Goal: Find specific page/section: Find specific page/section

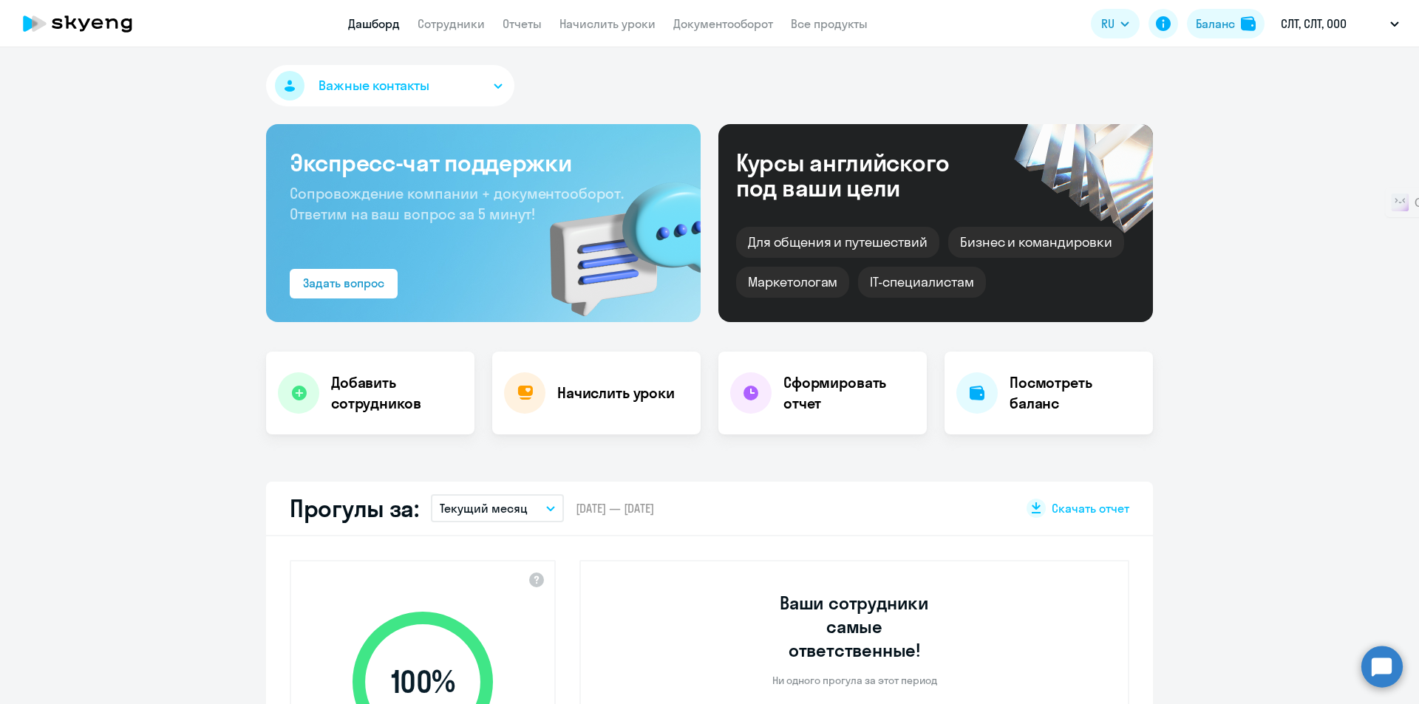
select select "30"
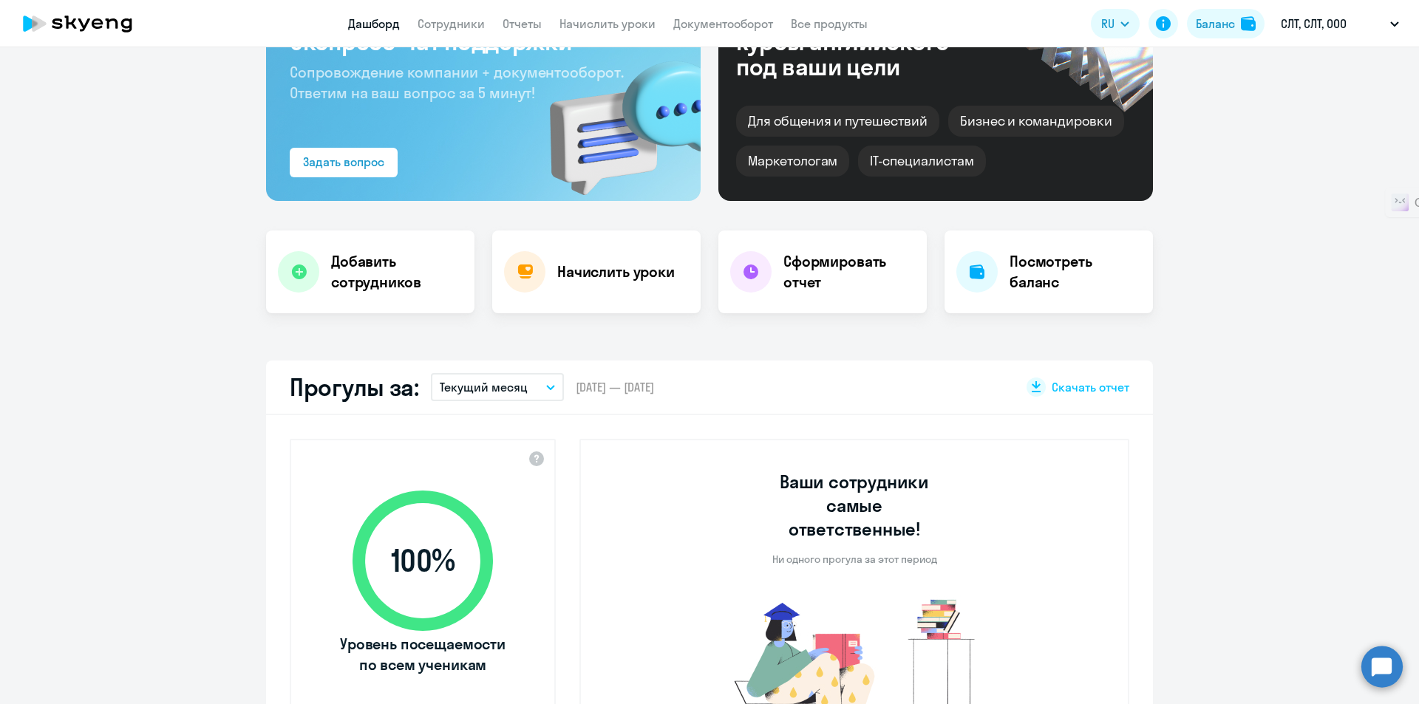
scroll to position [74, 0]
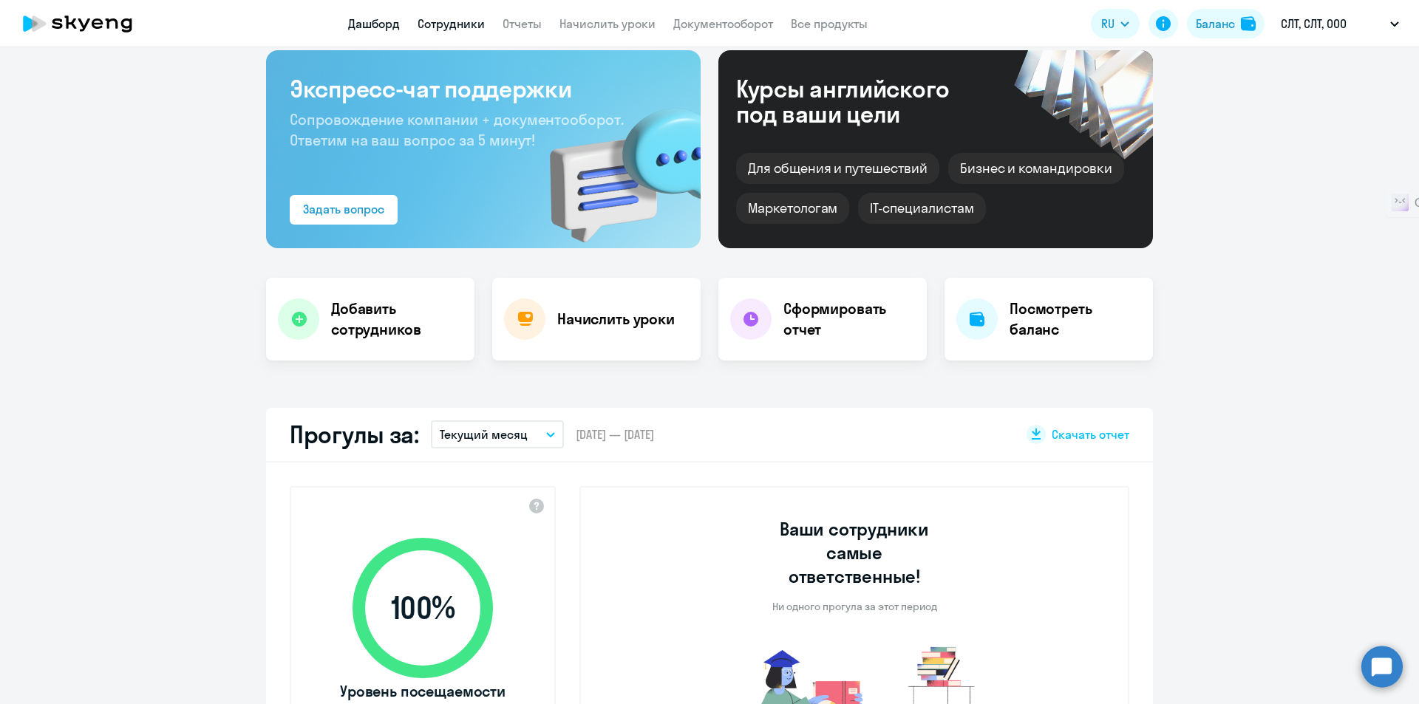
click at [455, 18] on link "Сотрудники" at bounding box center [450, 23] width 67 height 15
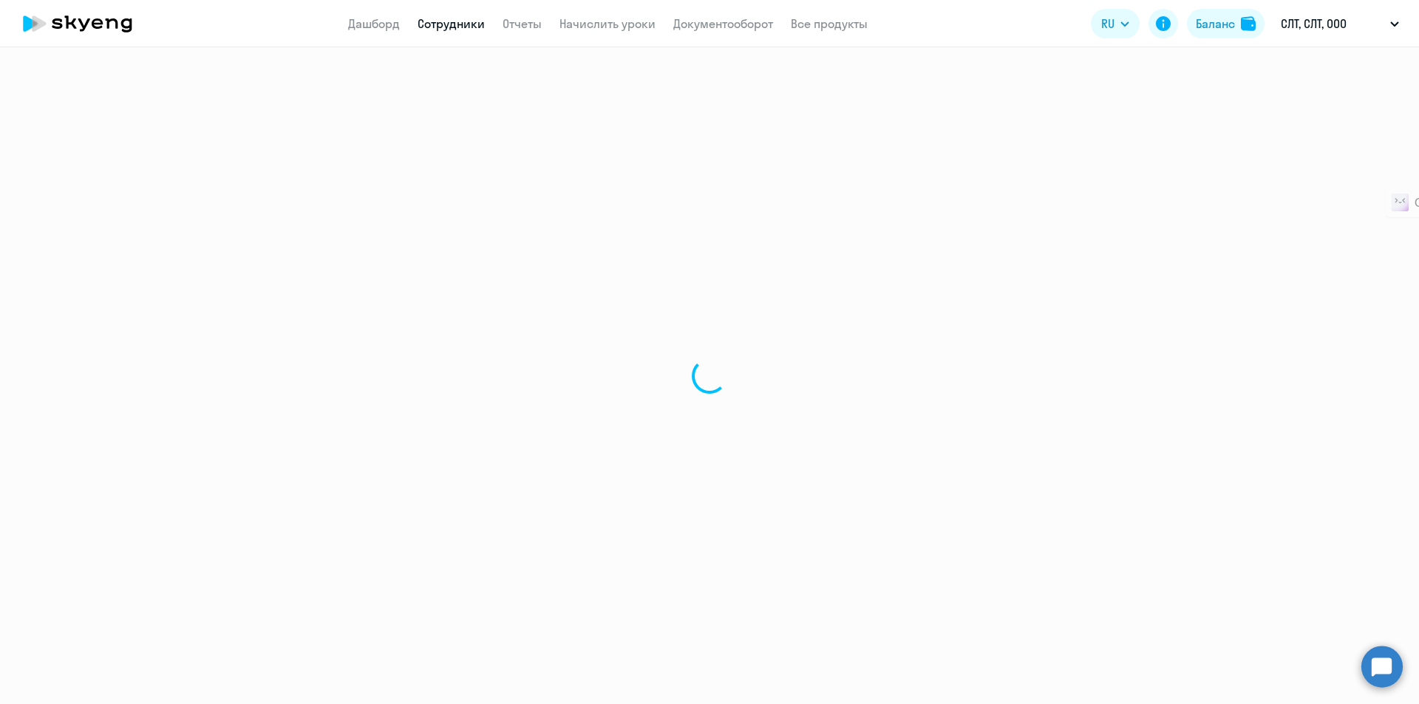
select select "30"
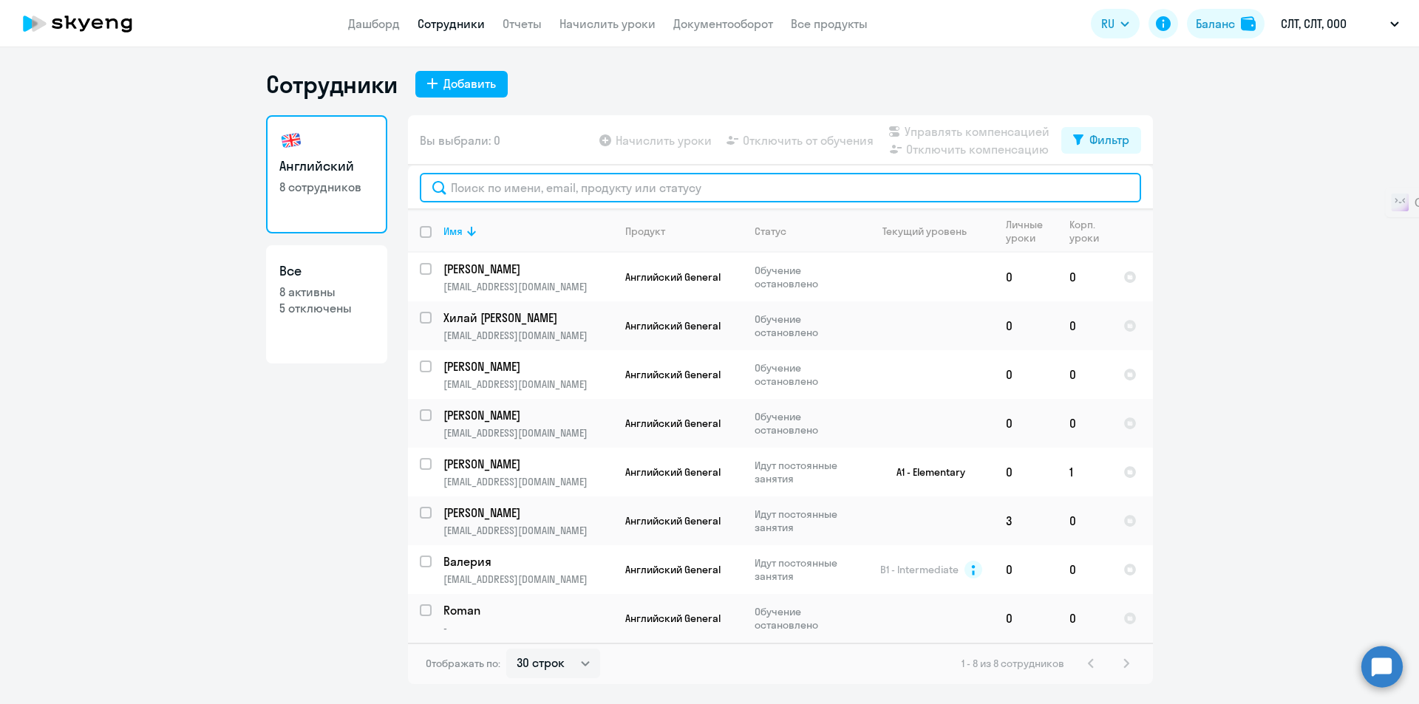
click at [590, 183] on input "text" at bounding box center [780, 188] width 721 height 30
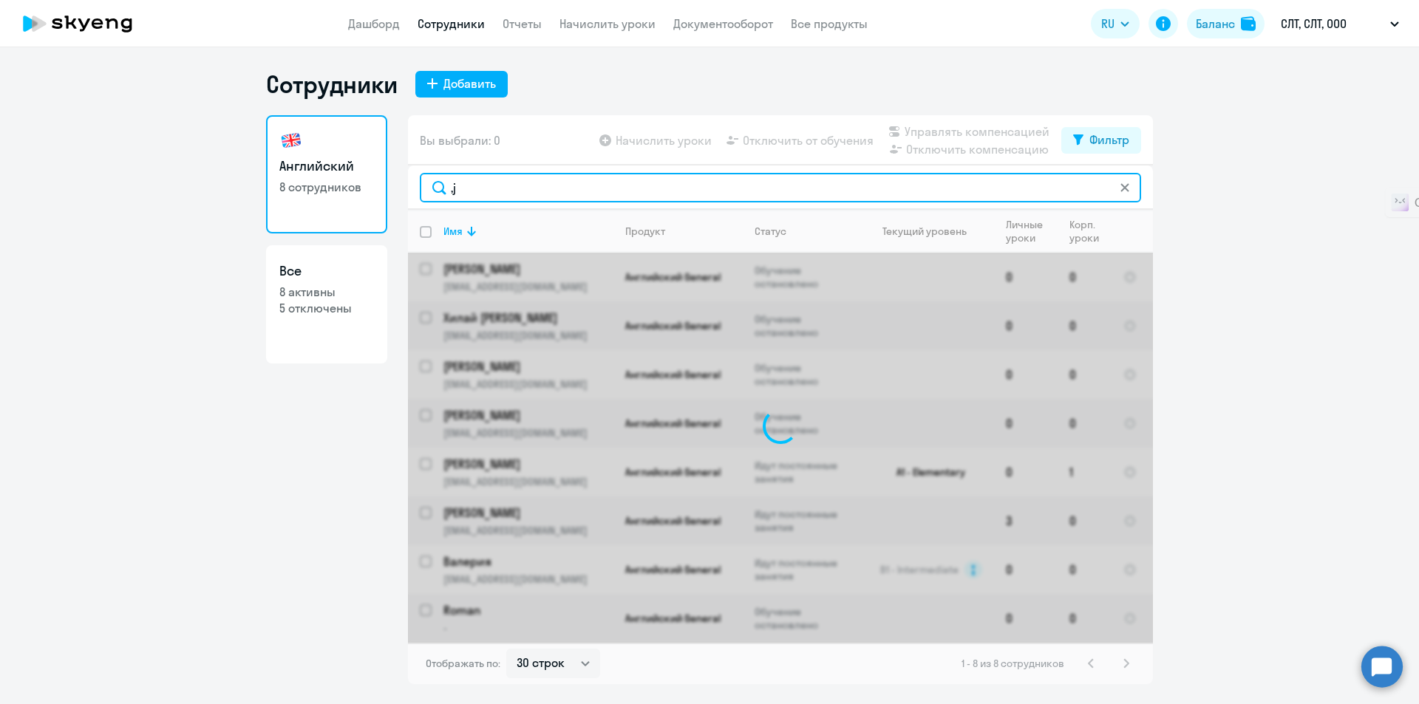
type input ","
type input "бондарь"
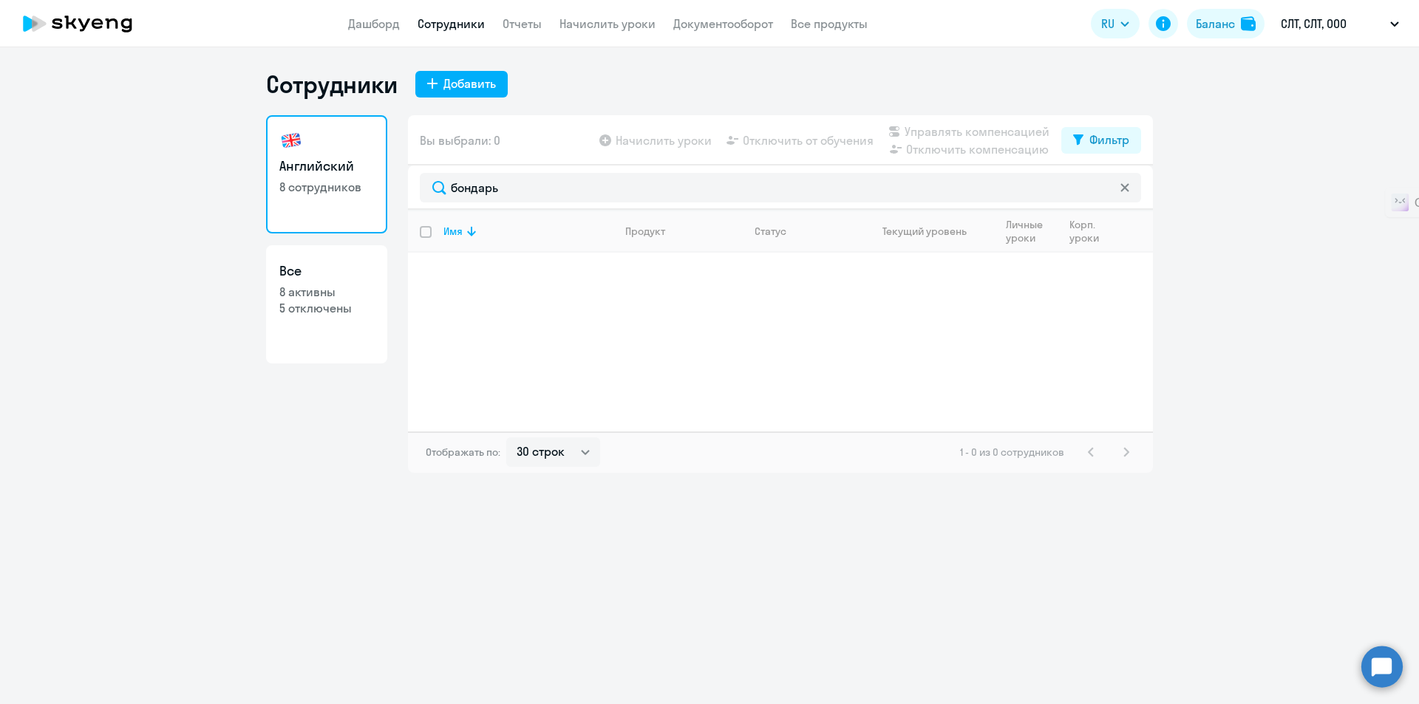
click at [1119, 187] on svg-icon at bounding box center [1125, 188] width 12 height 12
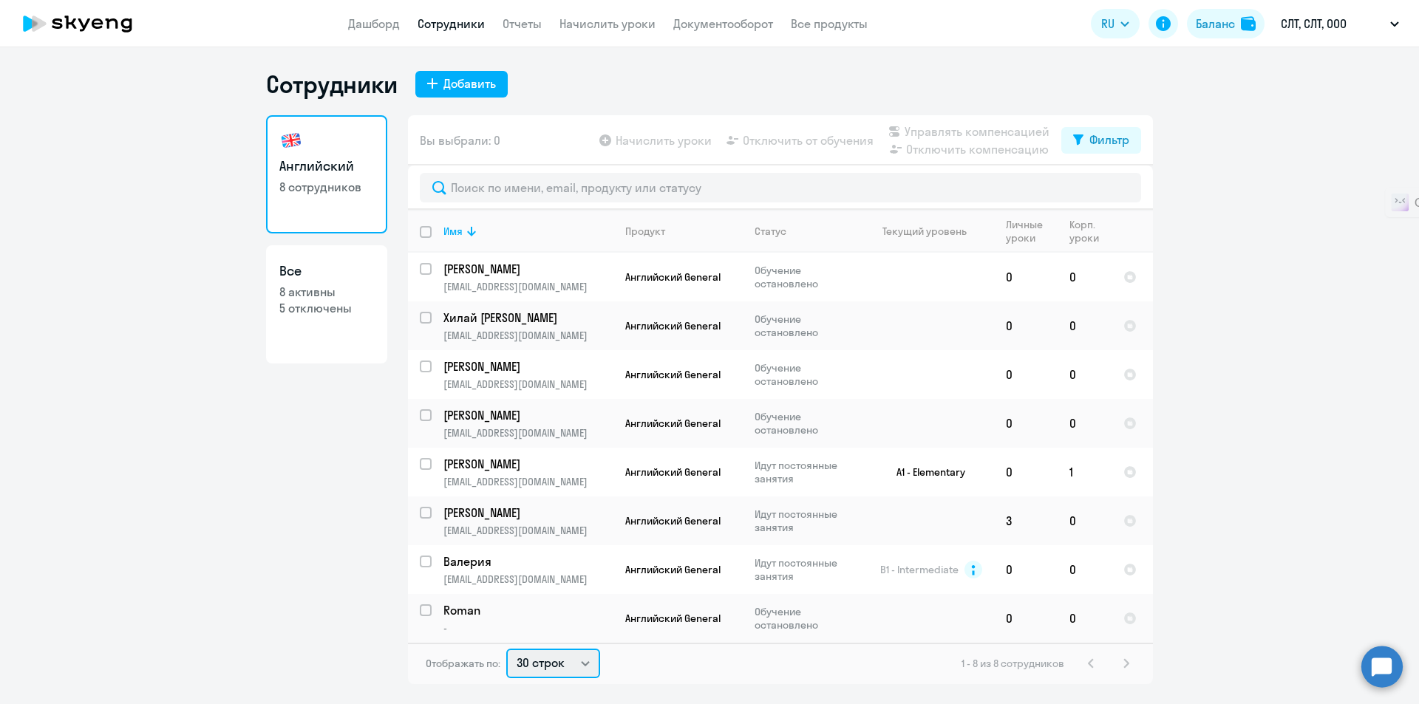
click at [590, 663] on select "30 строк 50 строк 100 строк" at bounding box center [553, 664] width 94 height 30
select select "100"
click at [506, 649] on select "30 строк 50 строк 100 строк" at bounding box center [553, 664] width 94 height 30
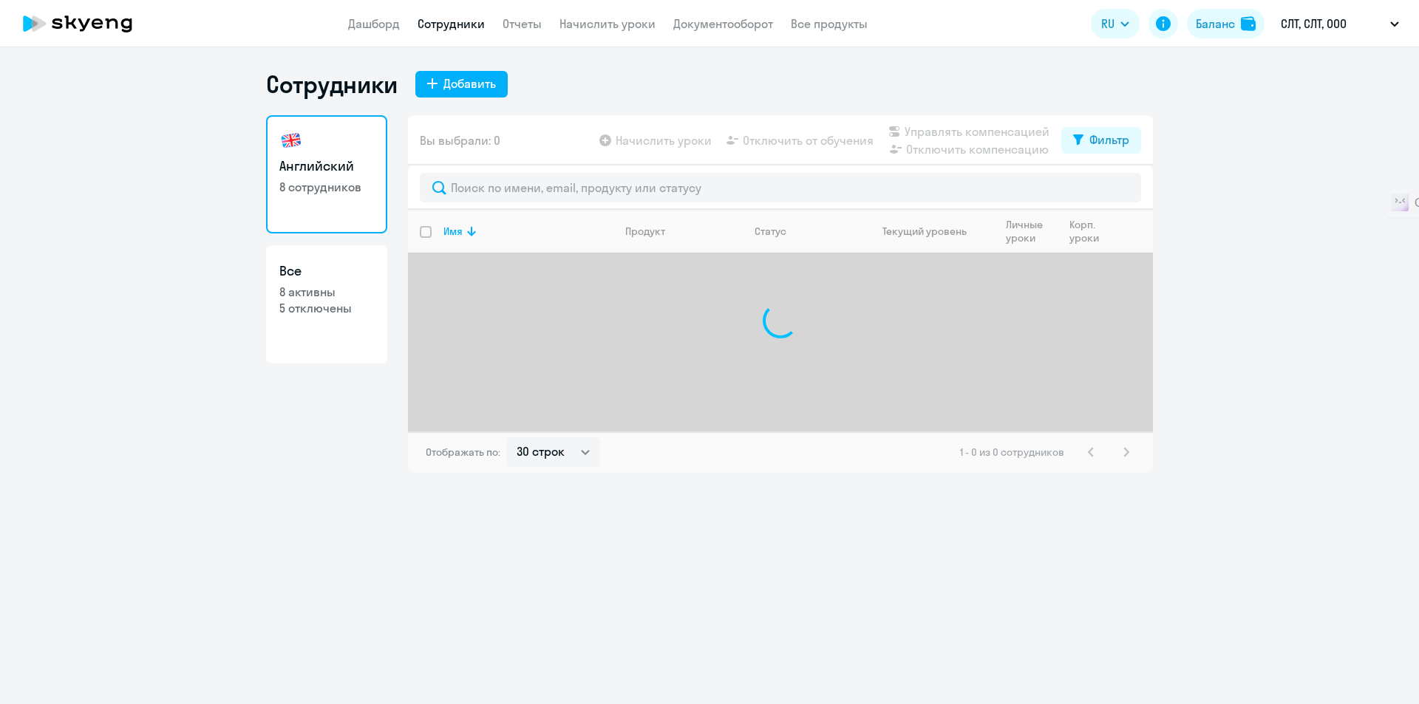
select select "30"
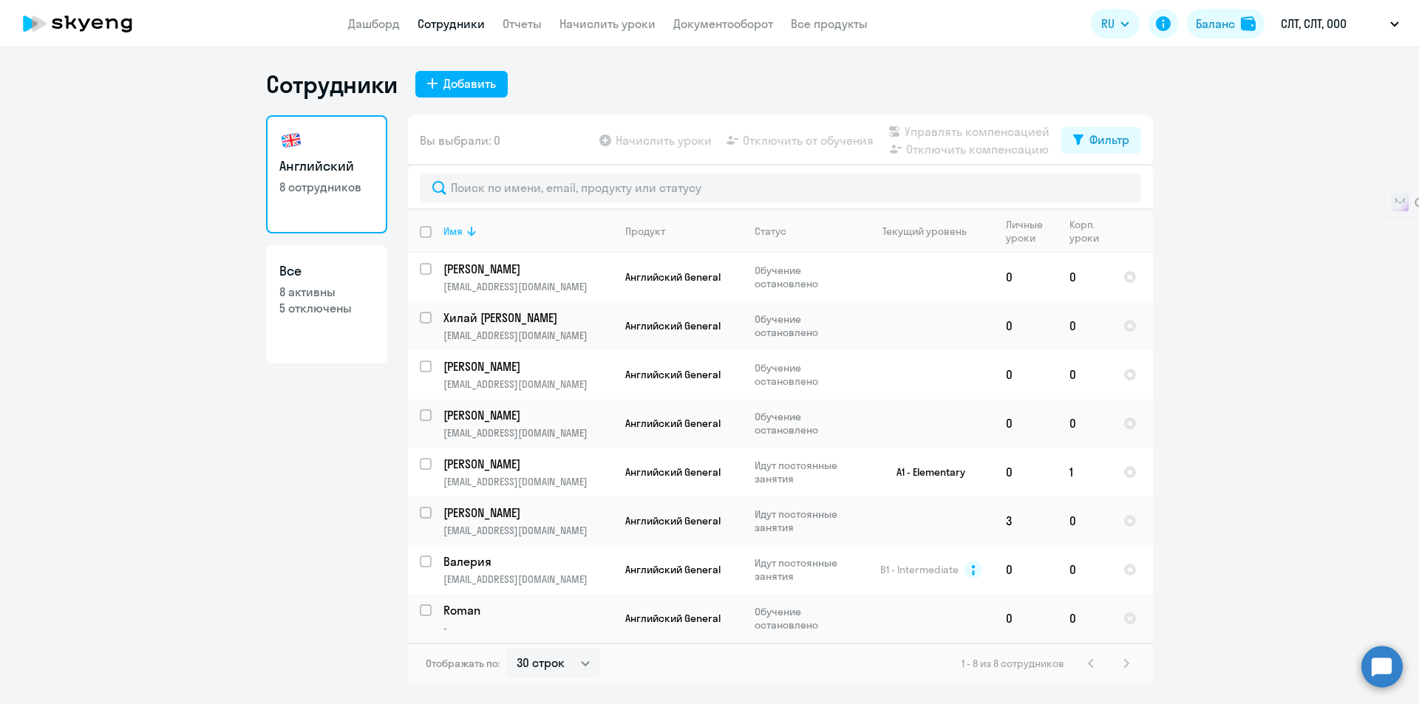
click at [468, 229] on icon at bounding box center [472, 231] width 18 height 18
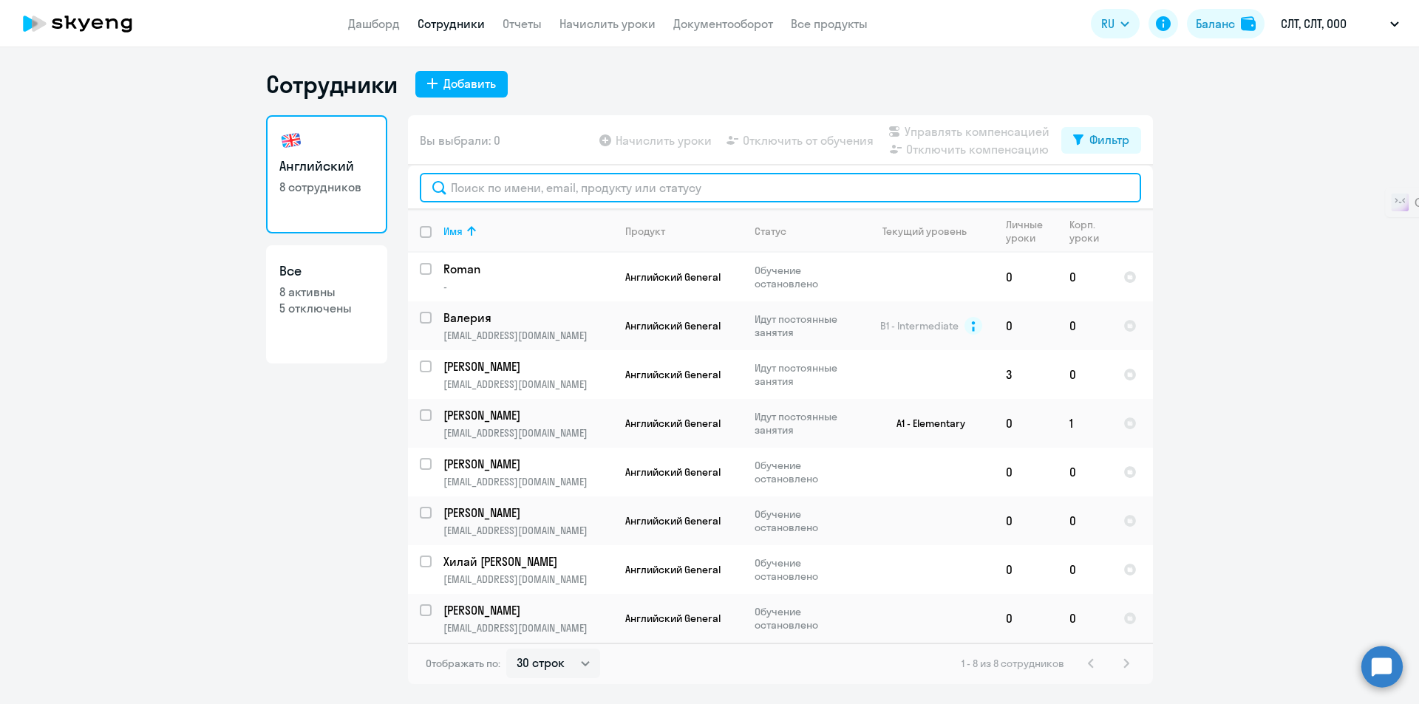
click at [542, 188] on input "text" at bounding box center [780, 188] width 721 height 30
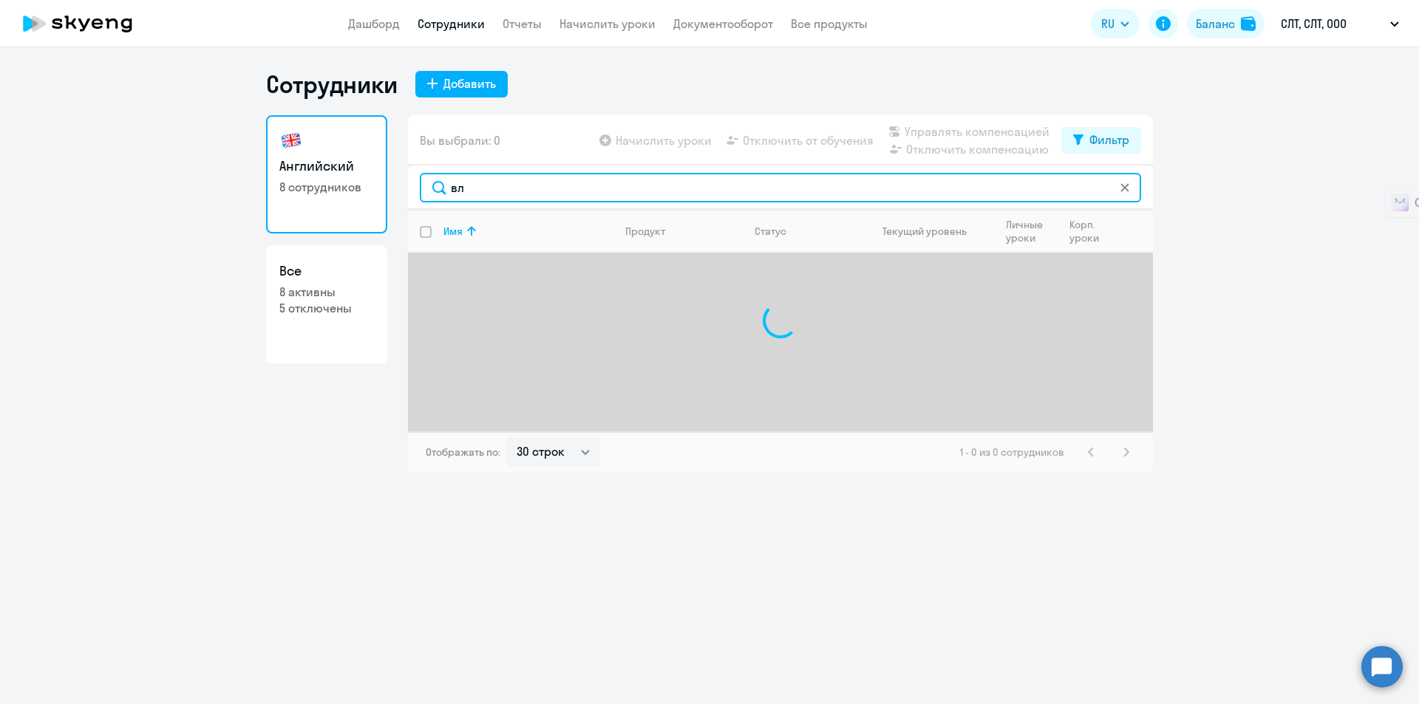
type input "в"
